Goal: Information Seeking & Learning: Learn about a topic

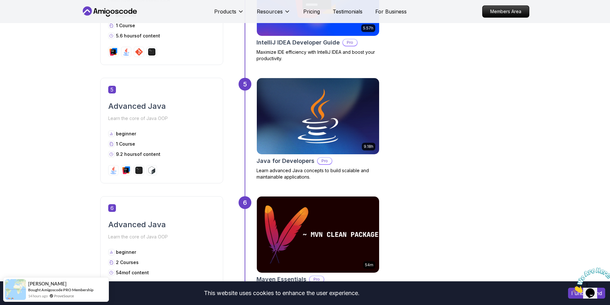
scroll to position [953, 0]
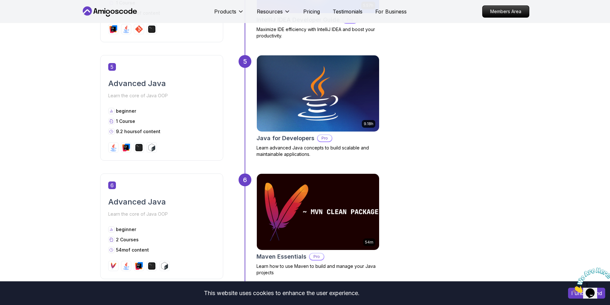
scroll to position [0, 0]
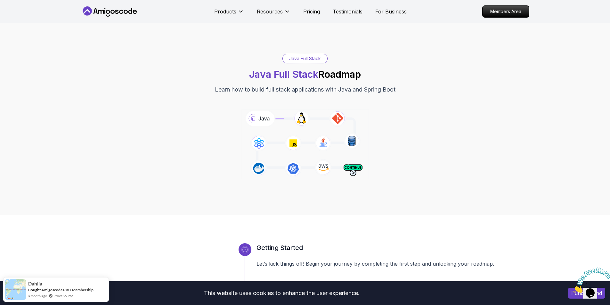
click at [477, 86] on div "Java Full Stack Java Full Stack Roadmap Learn how to build full stack applicati…" at bounding box center [305, 74] width 448 height 40
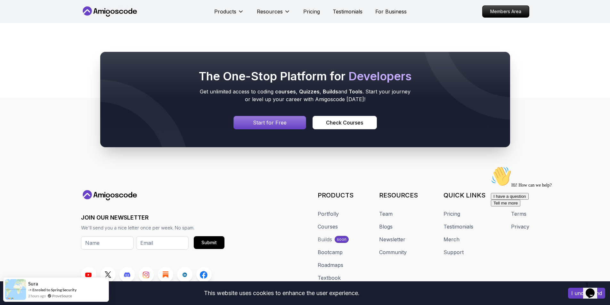
scroll to position [318, 0]
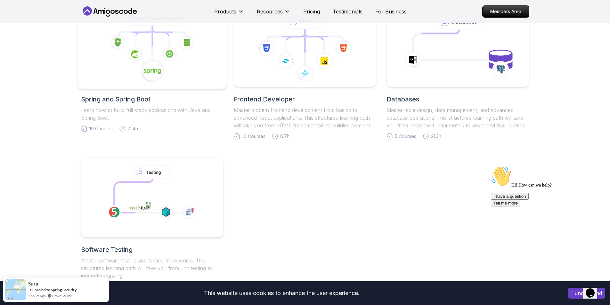
click at [111, 53] on icon at bounding box center [152, 47] width 138 height 73
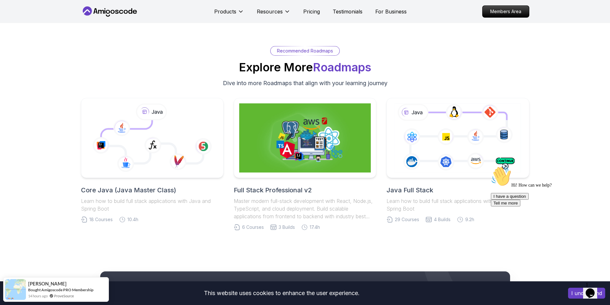
scroll to position [1402, 0]
